Goal: Task Accomplishment & Management: Complete application form

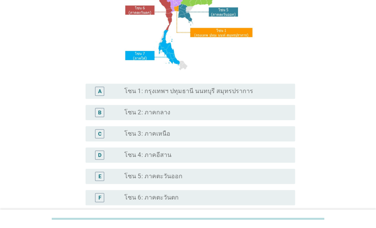
scroll to position [190, 0]
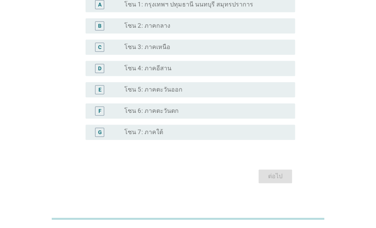
click at [188, 22] on div "radio_button_unchecked โซน 2: ภาคกลาง" at bounding box center [203, 26] width 159 height 8
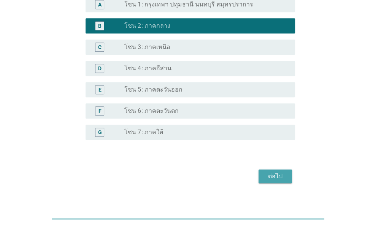
click at [275, 176] on div "ต่อไป" at bounding box center [275, 176] width 21 height 9
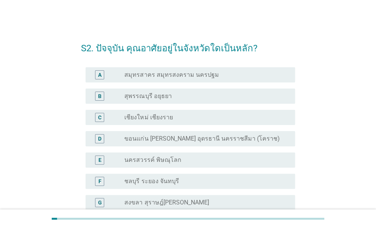
click at [191, 88] on div "B radio_button_unchecked สุพรรณบุรี อยุธยา" at bounding box center [188, 96] width 214 height 21
click at [188, 96] on div "radio_button_unchecked สุพรรณบุรี อยุธยา" at bounding box center [203, 96] width 159 height 8
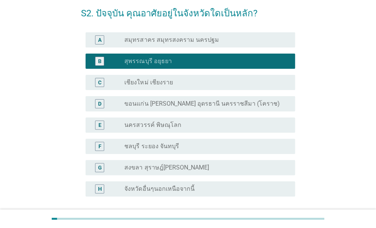
scroll to position [101, 0]
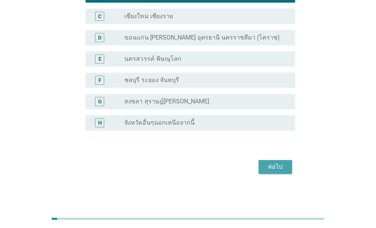
click at [283, 169] on div "ต่อไป" at bounding box center [275, 166] width 21 height 9
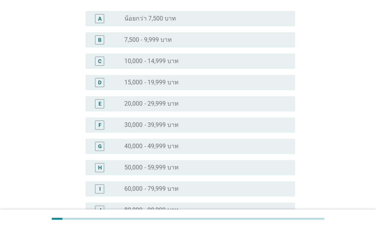
scroll to position [38, 0]
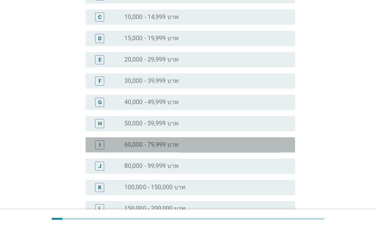
click at [173, 143] on label "60,000 - 79,999 บาท" at bounding box center [151, 145] width 54 height 8
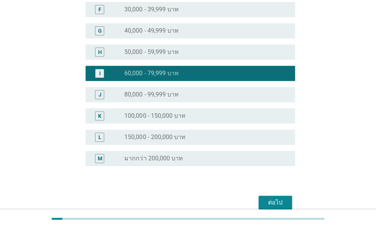
scroll to position [221, 0]
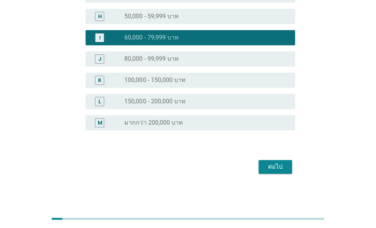
click at [288, 164] on button "ต่อไป" at bounding box center [275, 167] width 33 height 14
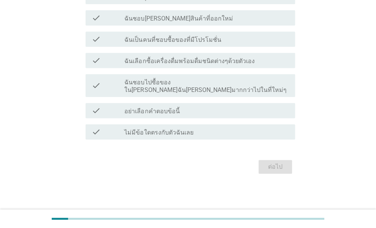
scroll to position [0, 0]
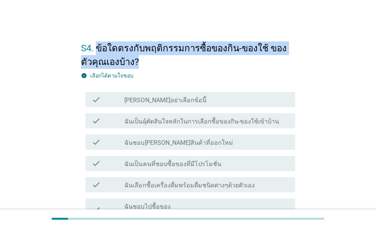
drag, startPoint x: 125, startPoint y: 64, endPoint x: 96, endPoint y: 45, distance: 34.9
click at [96, 45] on h2 "S4. ข้อใดตรงกับพฤติกรรมการซื้อของกิน-ของใช้ ของตัวคุณเองบ้าง?" at bounding box center [188, 51] width 214 height 35
click at [318, 67] on div "S4. ข้อใดตรงกับพฤติกรรมการซื้อของกิน-ของใช้ ของตัวคุณเองบ้าง? info เลือกได้ตามใ…" at bounding box center [188, 167] width 340 height 279
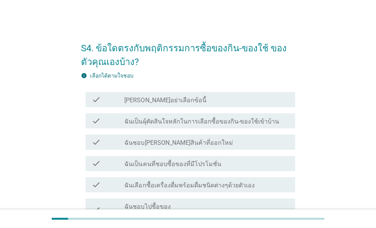
click at [172, 123] on label "ฉันเป็นผุ้ตัดสินใจหลักในการเลือกซื้อของกิน-ของใช้เข้าบ้าน" at bounding box center [201, 122] width 154 height 8
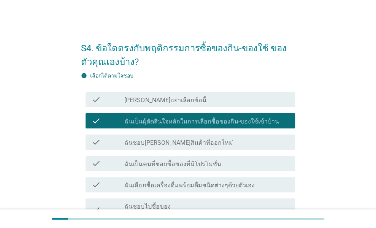
click at [177, 143] on label "ฉันชอบ[PERSON_NAME]สินค้าที่ออกใหม่" at bounding box center [178, 143] width 108 height 8
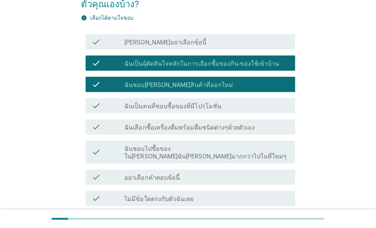
scroll to position [76, 0]
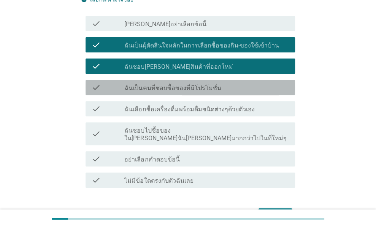
click at [211, 88] on label "ฉันเป็นคนที่ชอบซื้อของที่มีโปรโมชั่น" at bounding box center [172, 88] width 97 height 8
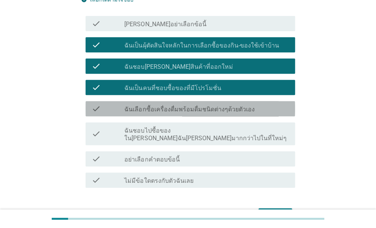
click at [225, 109] on label "ฉันเลือกซื้อเครื่องดื่มพร้อมดื่มชนิดต่างๆด้วยตัวเอง" at bounding box center [189, 110] width 130 height 8
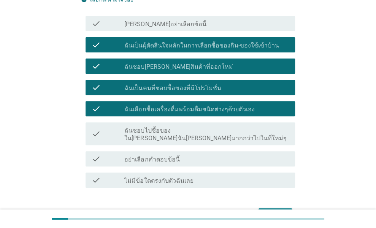
click at [270, 126] on div "check_box_outline_blank ฉันชอบไปซื้อของใน[PERSON_NAME]ฉัน[PERSON_NAME]มากกว่าไป…" at bounding box center [206, 133] width 165 height 17
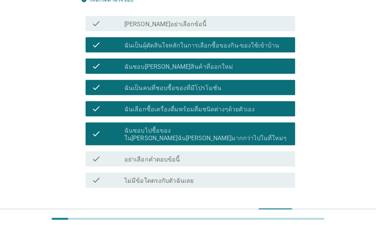
click at [278, 211] on div "ต่อไป" at bounding box center [275, 215] width 21 height 9
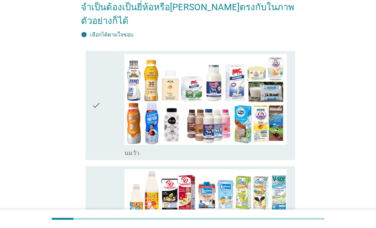
scroll to position [228, 0]
